Goal: Information Seeking & Learning: Learn about a topic

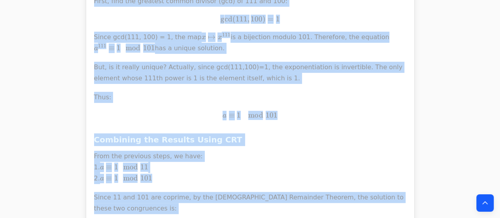
scroll to position [9119, 0]
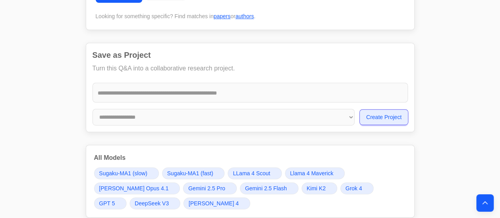
scroll to position [134, 0]
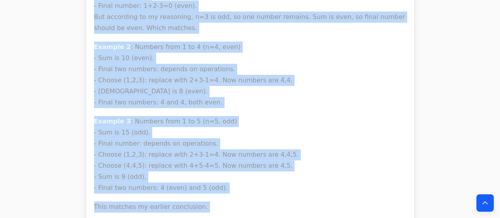
scroll to position [12368, 0]
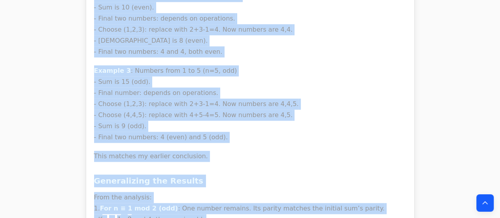
drag, startPoint x: 92, startPoint y: 75, endPoint x: 223, endPoint y: 132, distance: 143.0
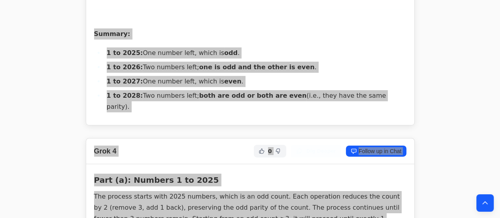
scroll to position [10277, 0]
